Goal: Transaction & Acquisition: Obtain resource

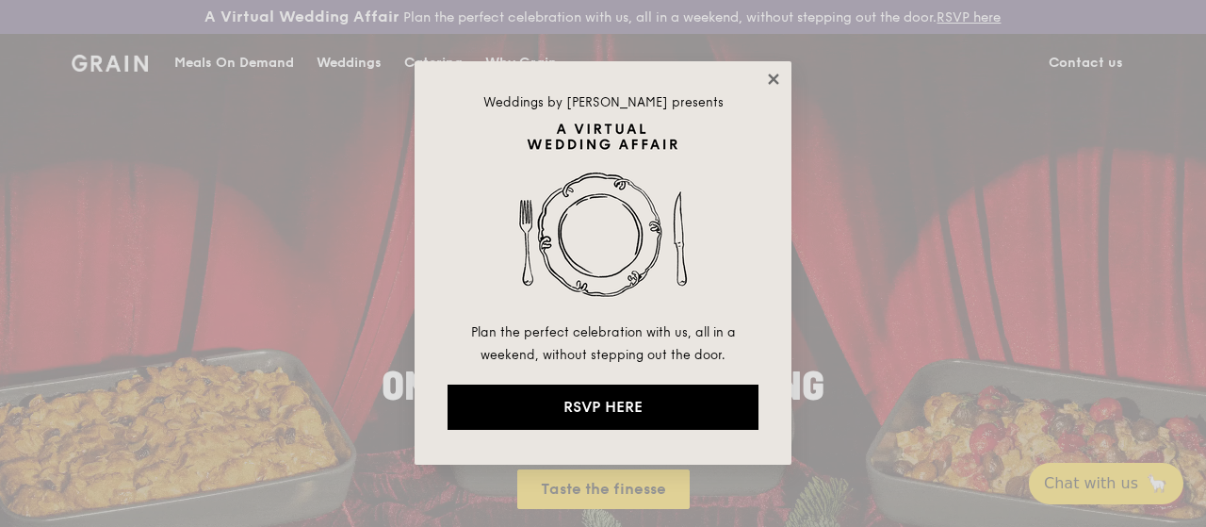
click at [776, 79] on icon at bounding box center [773, 79] width 17 height 17
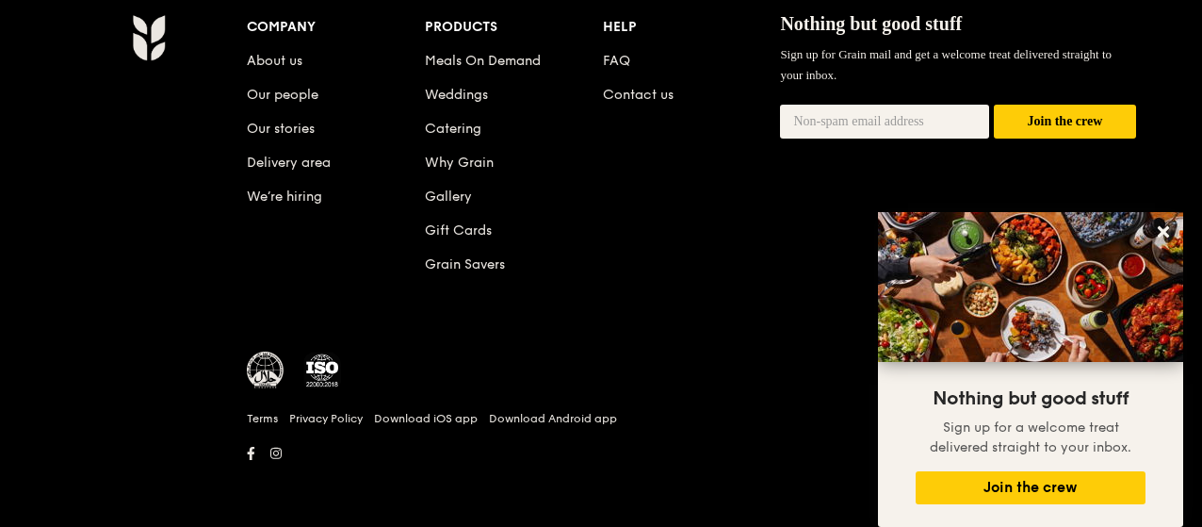
scroll to position [2088, 0]
click at [1160, 227] on icon at bounding box center [1163, 231] width 11 height 11
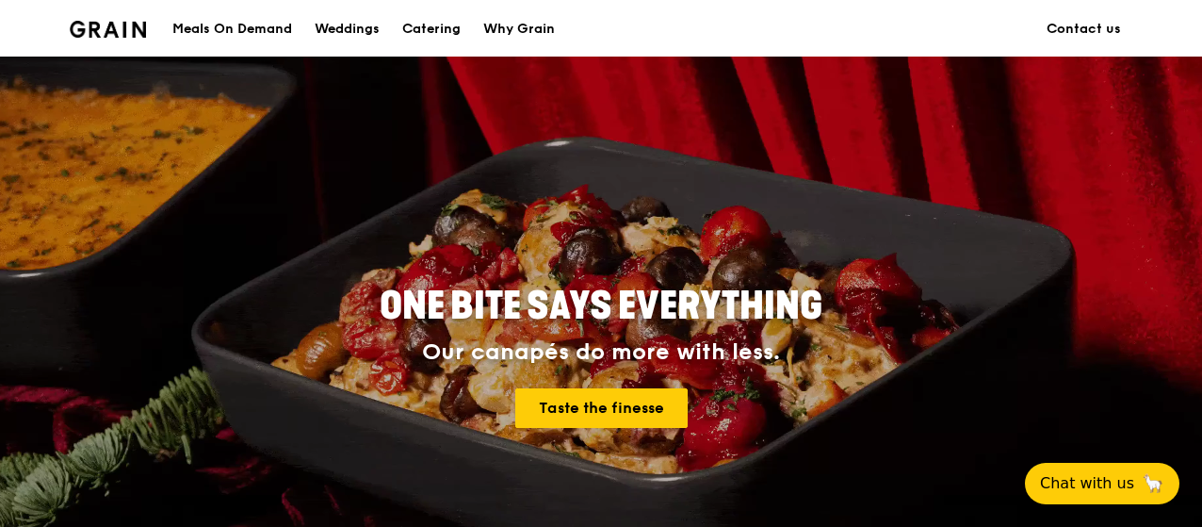
scroll to position [0, 0]
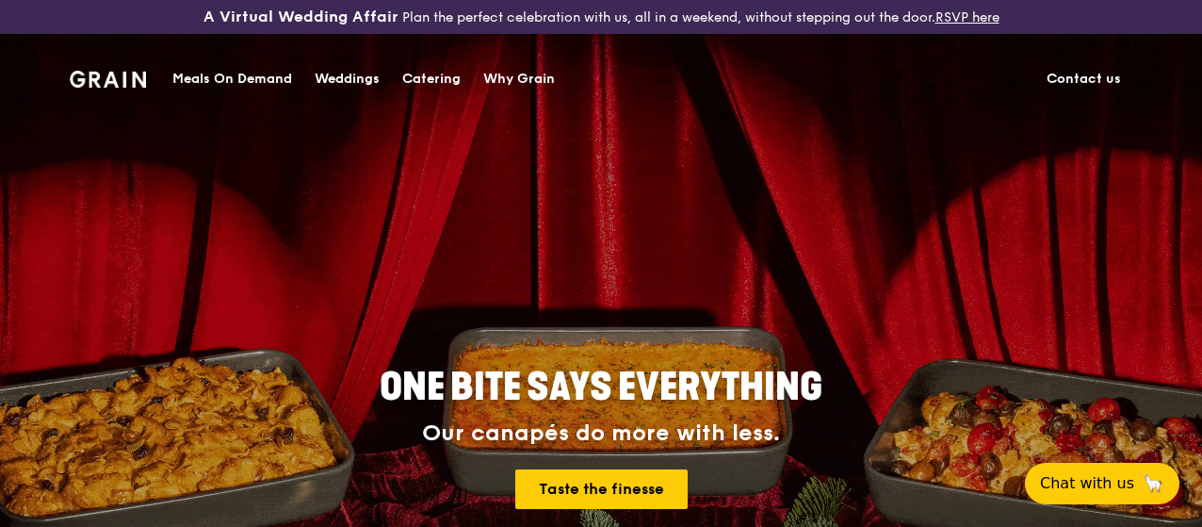
click at [439, 75] on div "Catering" at bounding box center [431, 79] width 58 height 57
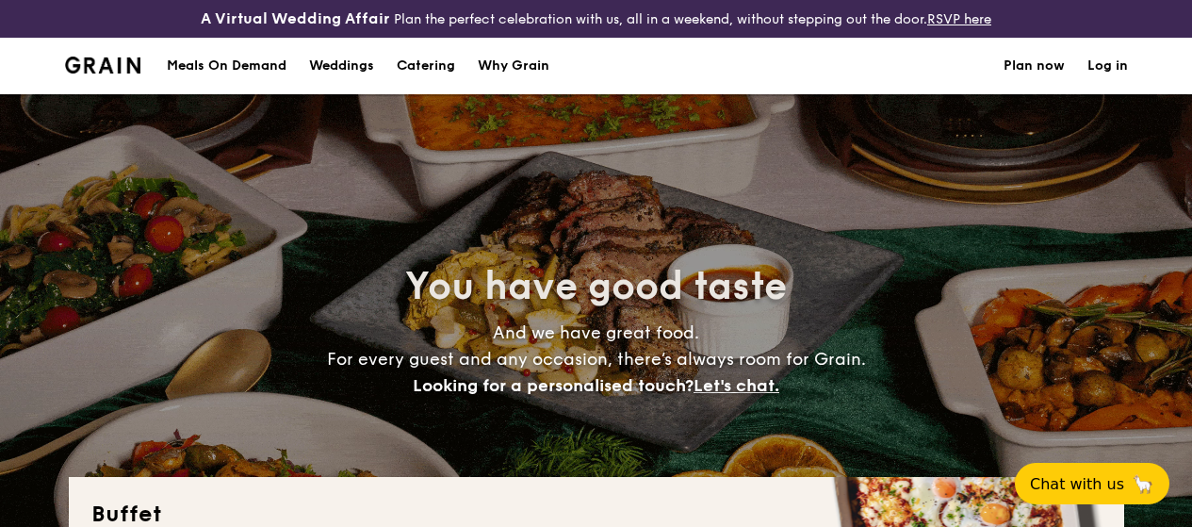
select select
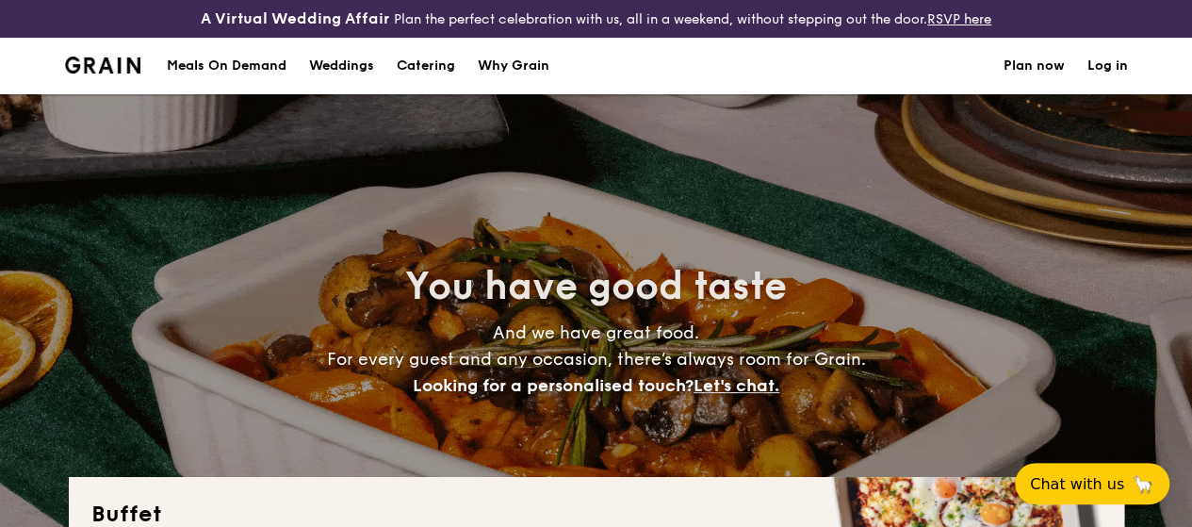
click at [431, 78] on h1 "Catering" at bounding box center [426, 66] width 58 height 57
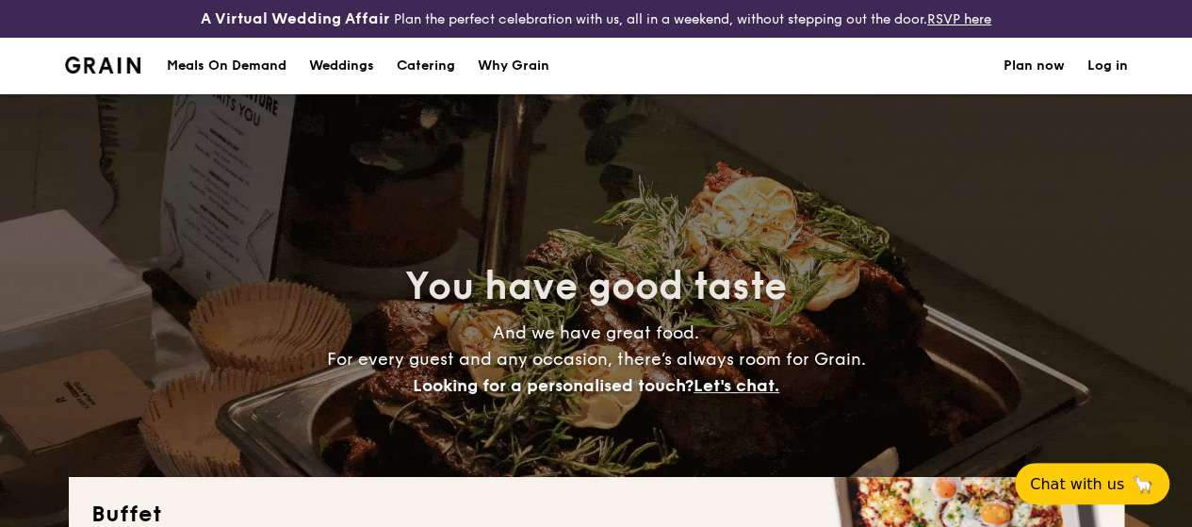
click at [431, 78] on h1 "Catering" at bounding box center [426, 66] width 58 height 57
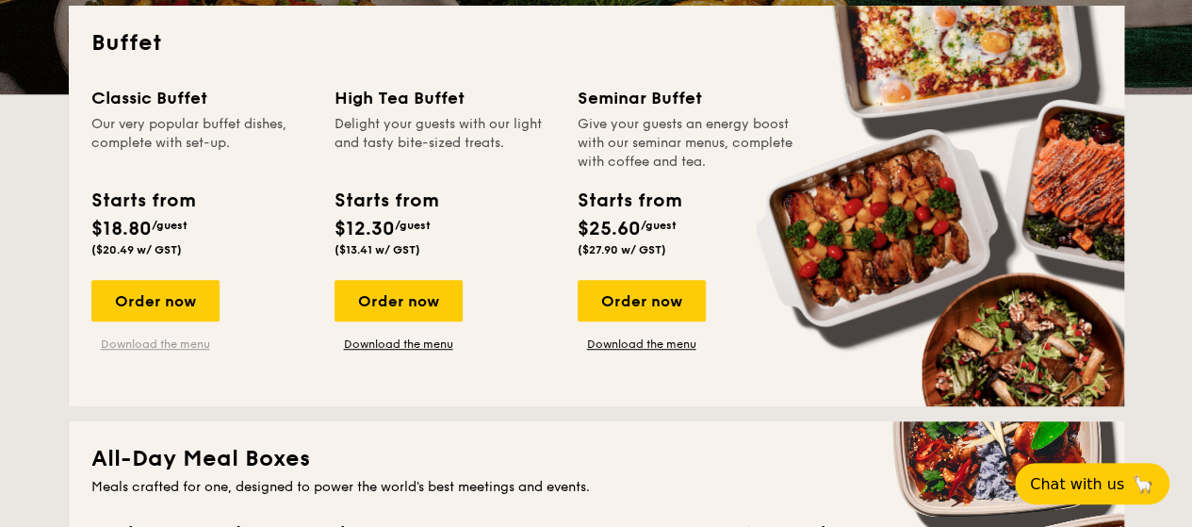
click at [156, 351] on link "Download the menu" at bounding box center [155, 343] width 128 height 15
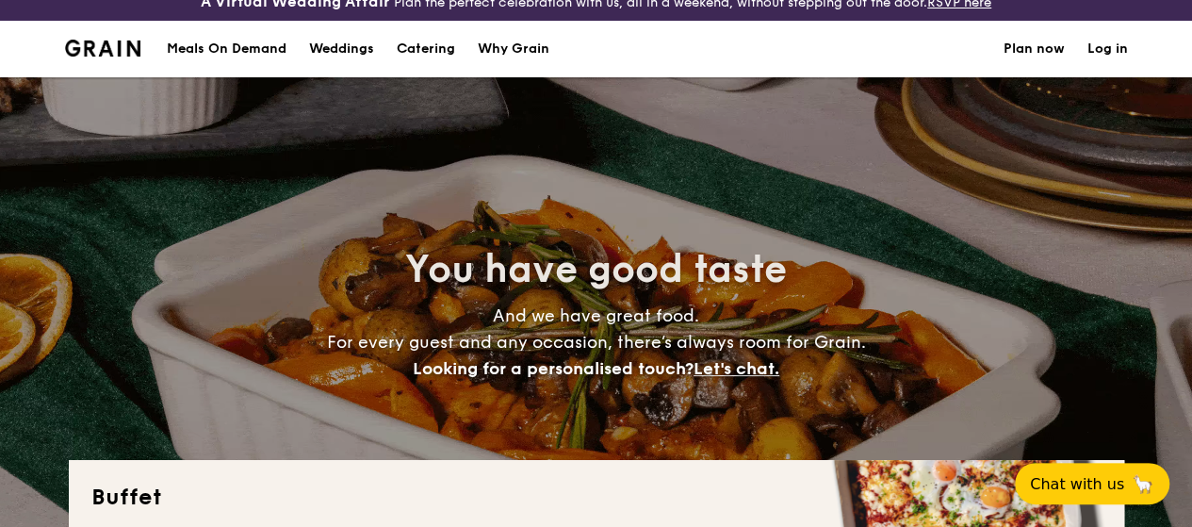
scroll to position [0, 0]
